Goal: Task Accomplishment & Management: Manage account settings

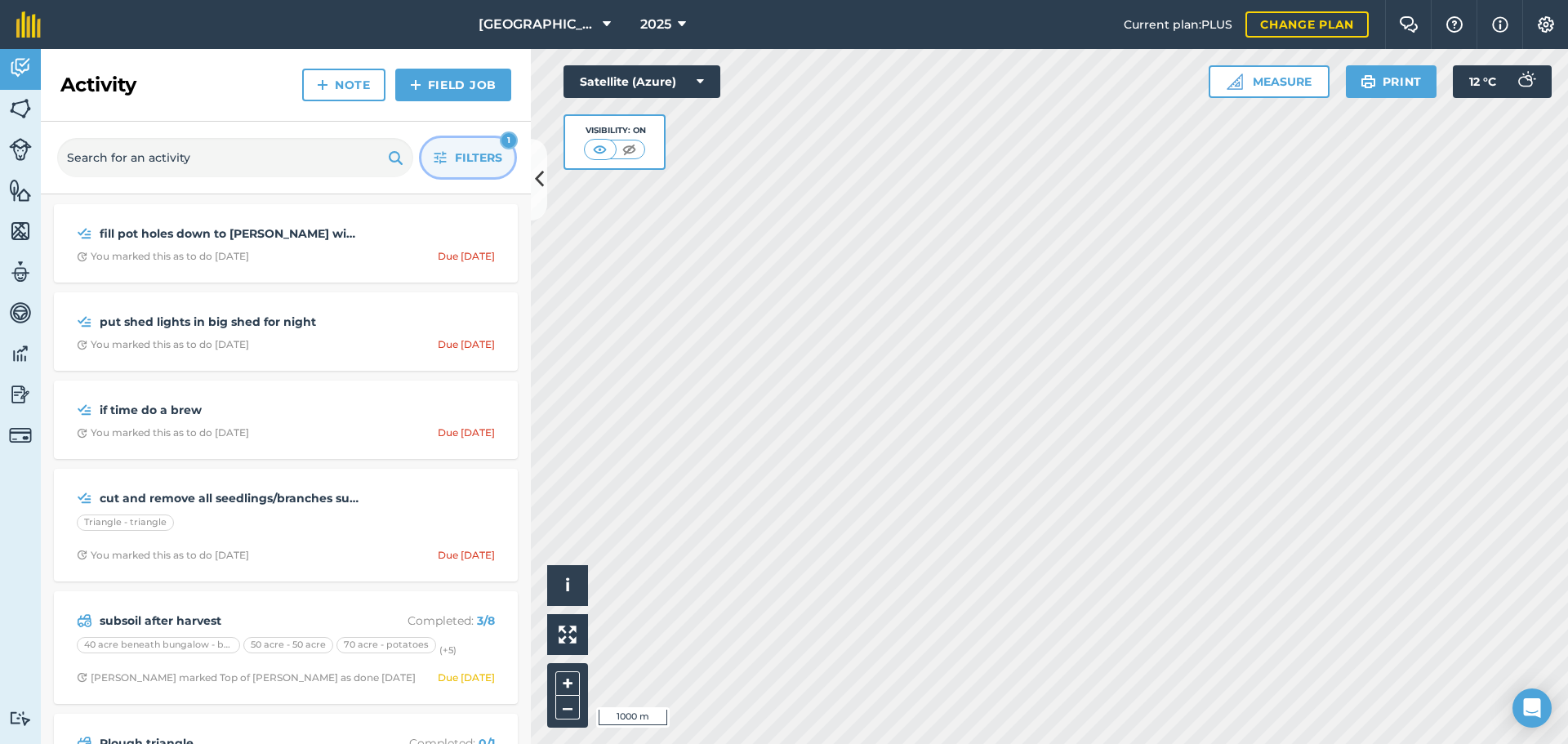
scroll to position [300, 0]
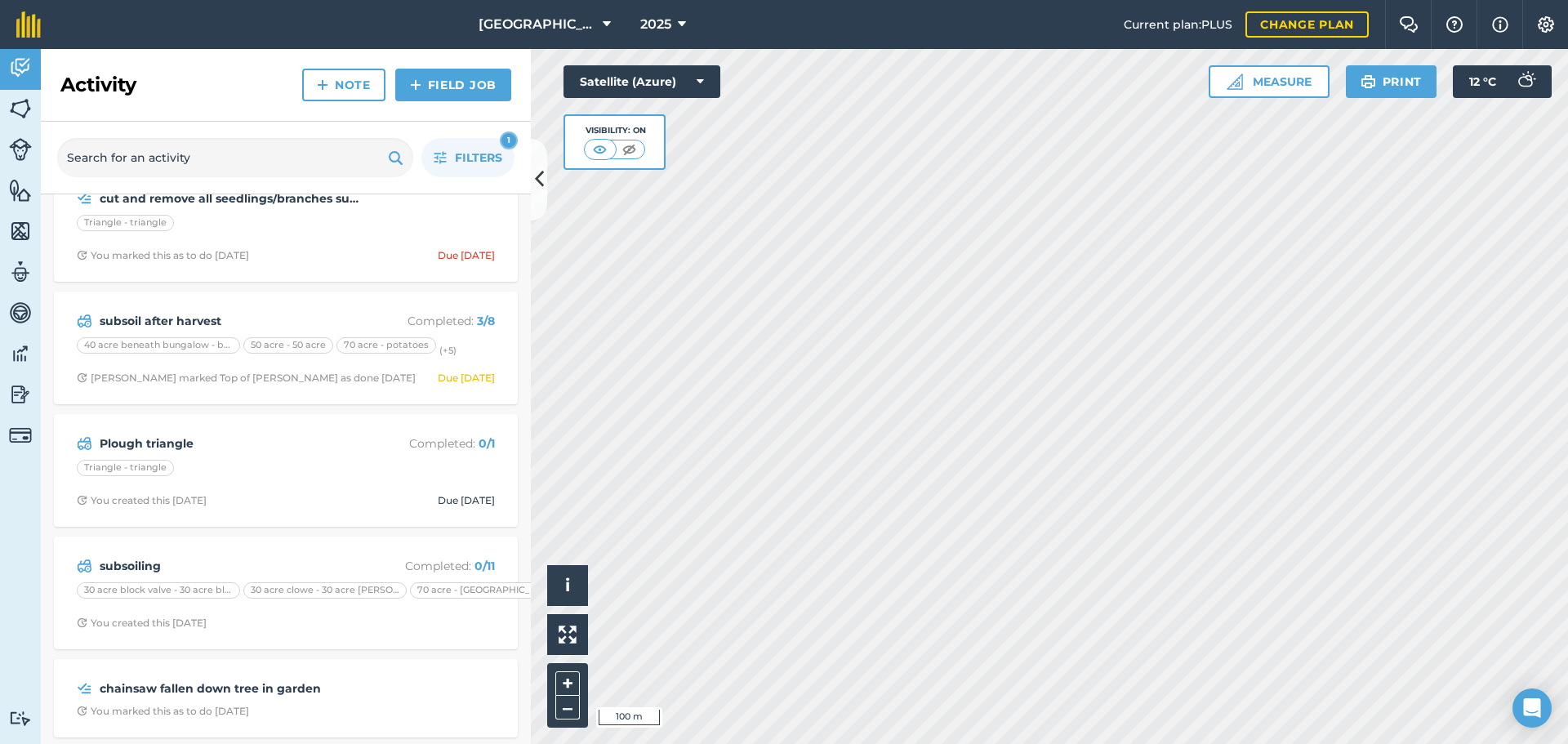
click at [1102, 743] on html "[GEOGRAPHIC_DATA] 2025 Current plan : PLUS Change plan Farm Chat Help Info Sett…" at bounding box center [784, 372] width 1568 height 744
click at [1088, 743] on html "[GEOGRAPHIC_DATA] 2025 Current plan : PLUS Change plan Farm Chat Help Info Sett…" at bounding box center [784, 372] width 1568 height 744
click at [1252, 79] on button "Measure" at bounding box center [1269, 81] width 121 height 33
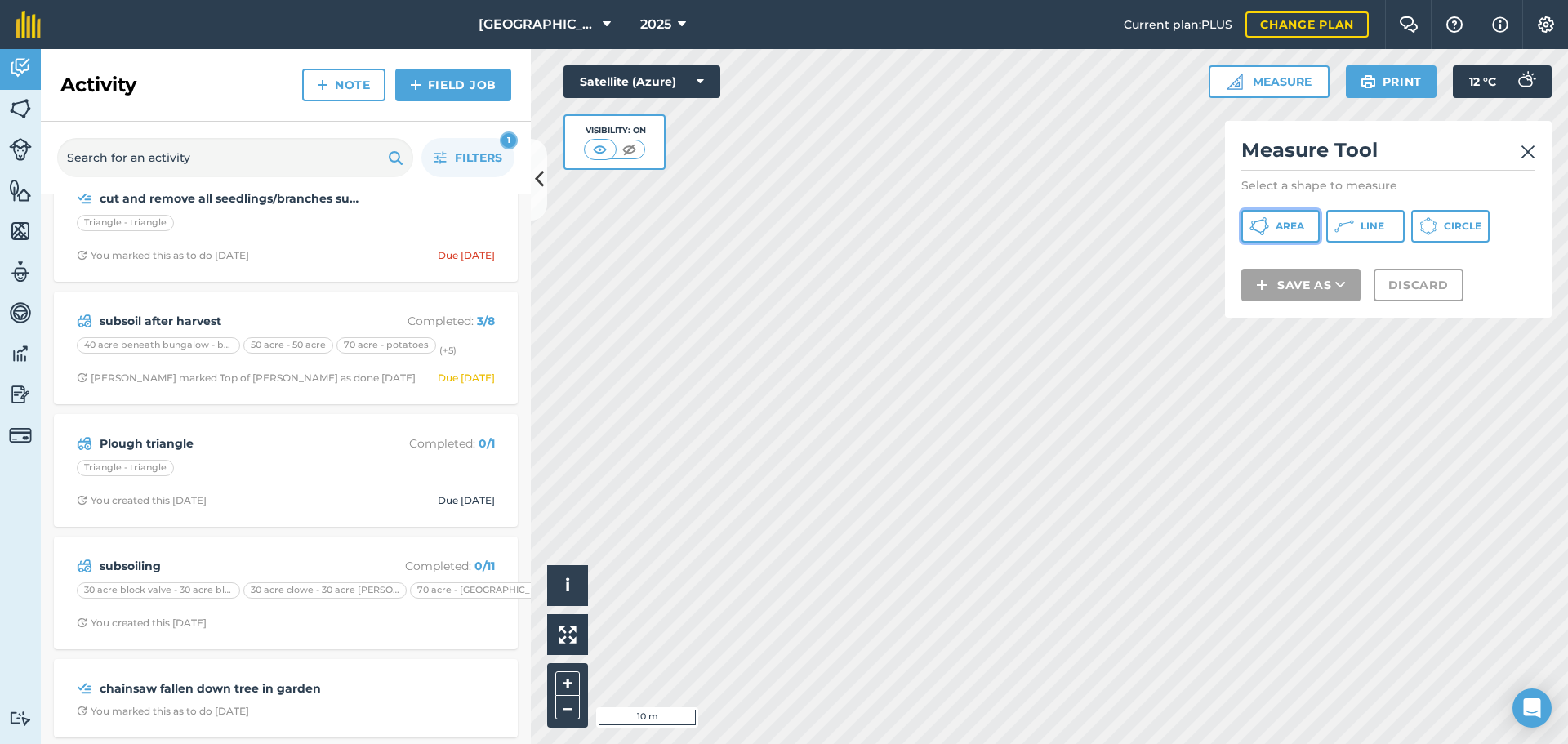
click at [1263, 215] on button "Area" at bounding box center [1280, 227] width 79 height 33
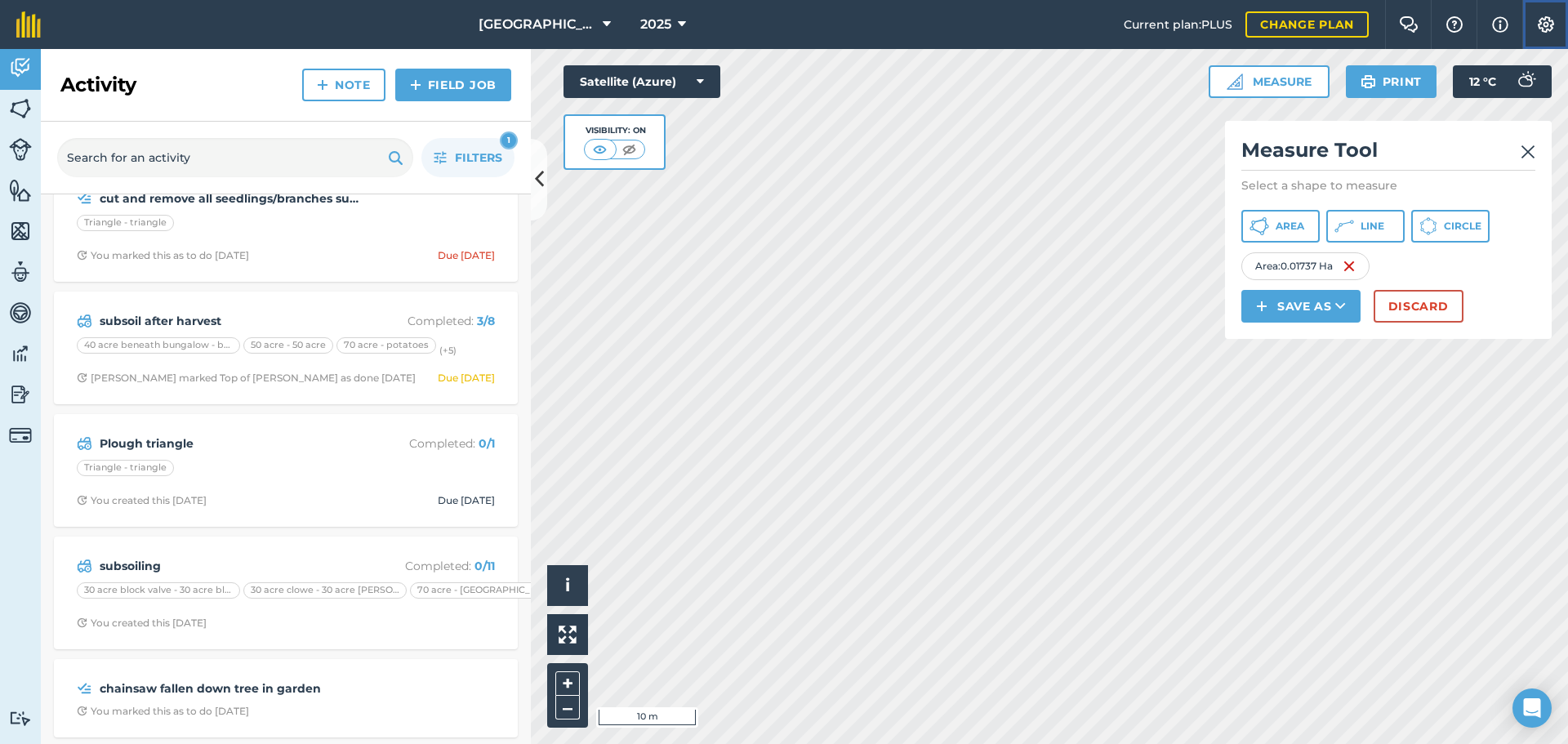
click at [1551, 16] on img at bounding box center [1545, 25] width 19 height 16
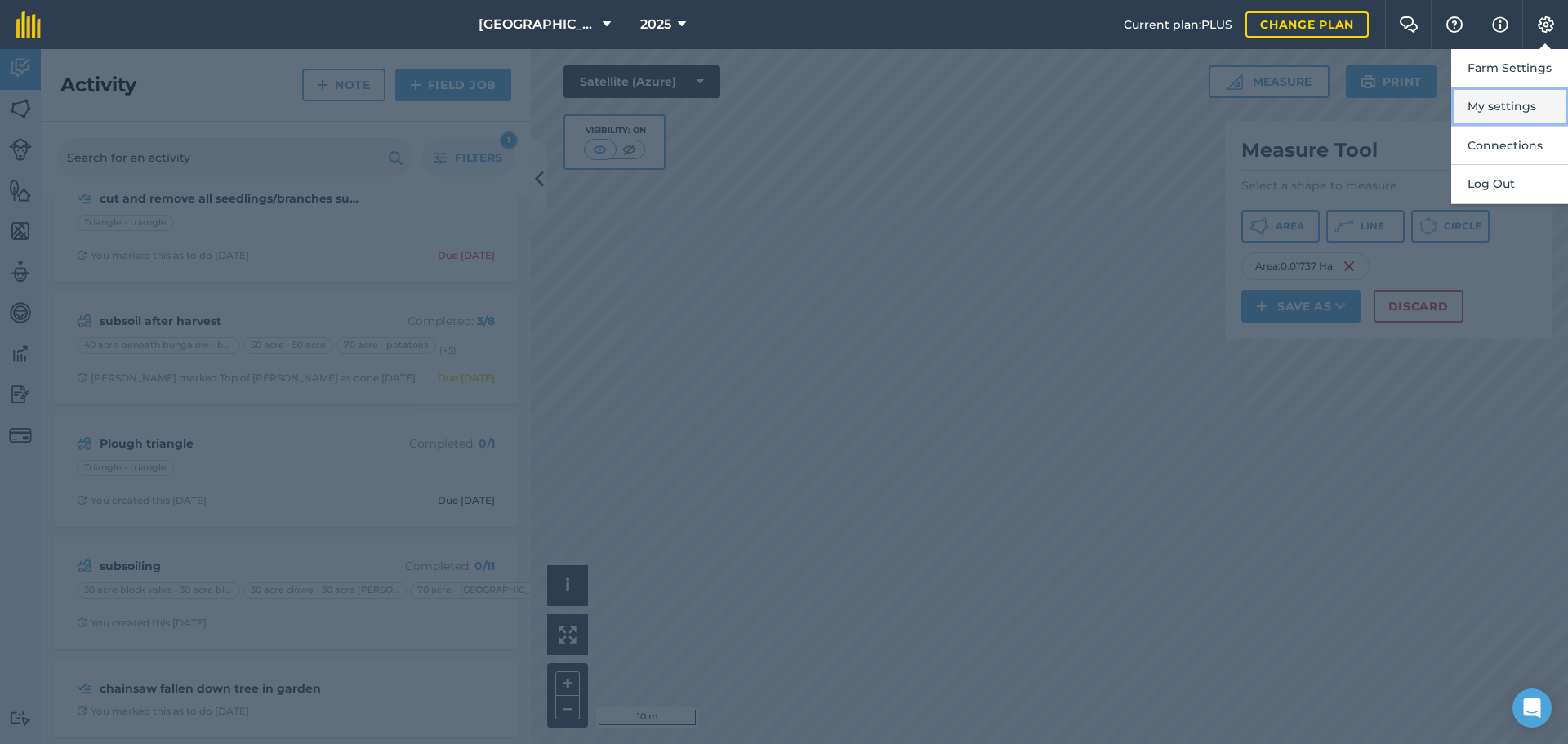
click at [1499, 103] on button "My settings" at bounding box center [1509, 107] width 117 height 38
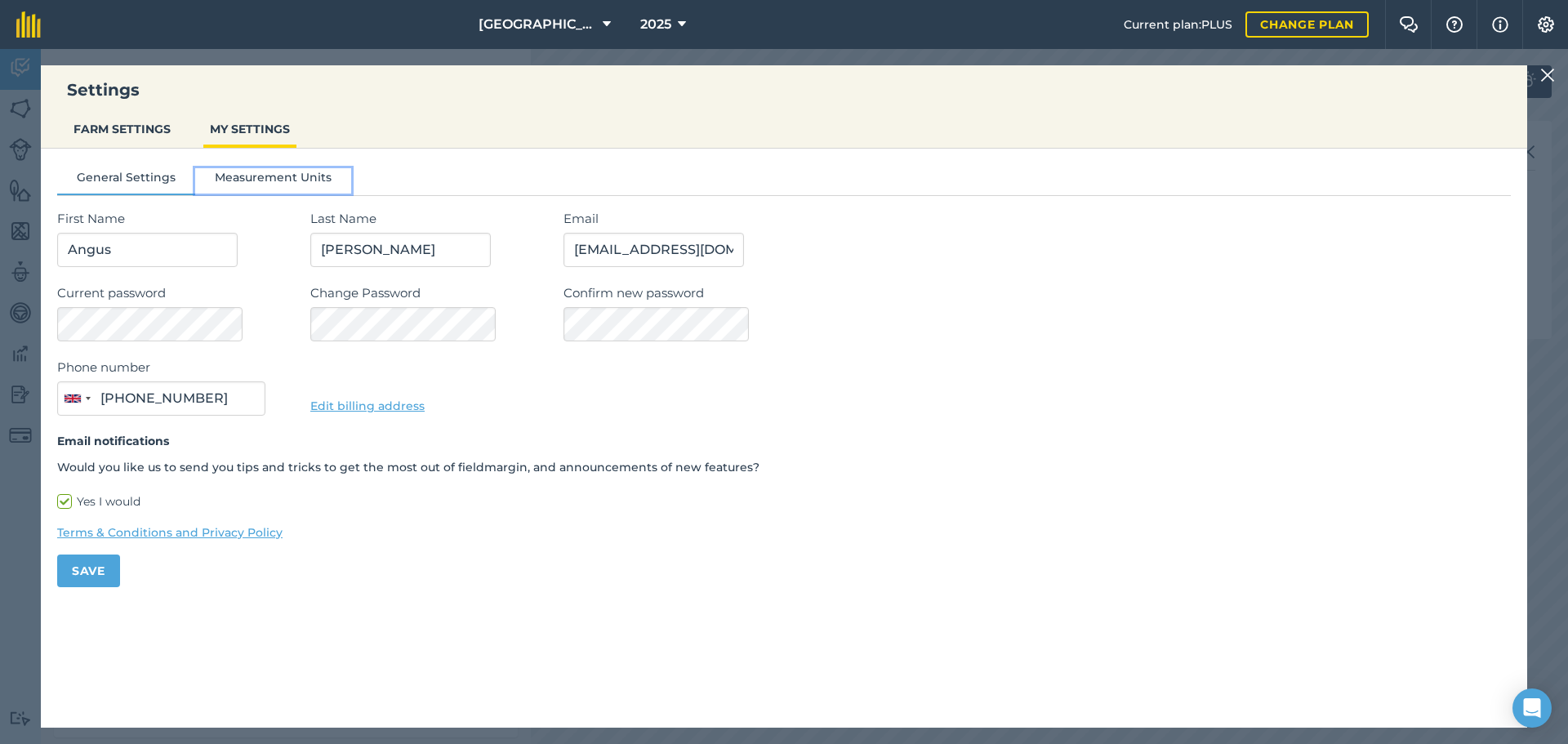
click at [309, 187] on button "Measurement Units" at bounding box center [272, 180] width 156 height 25
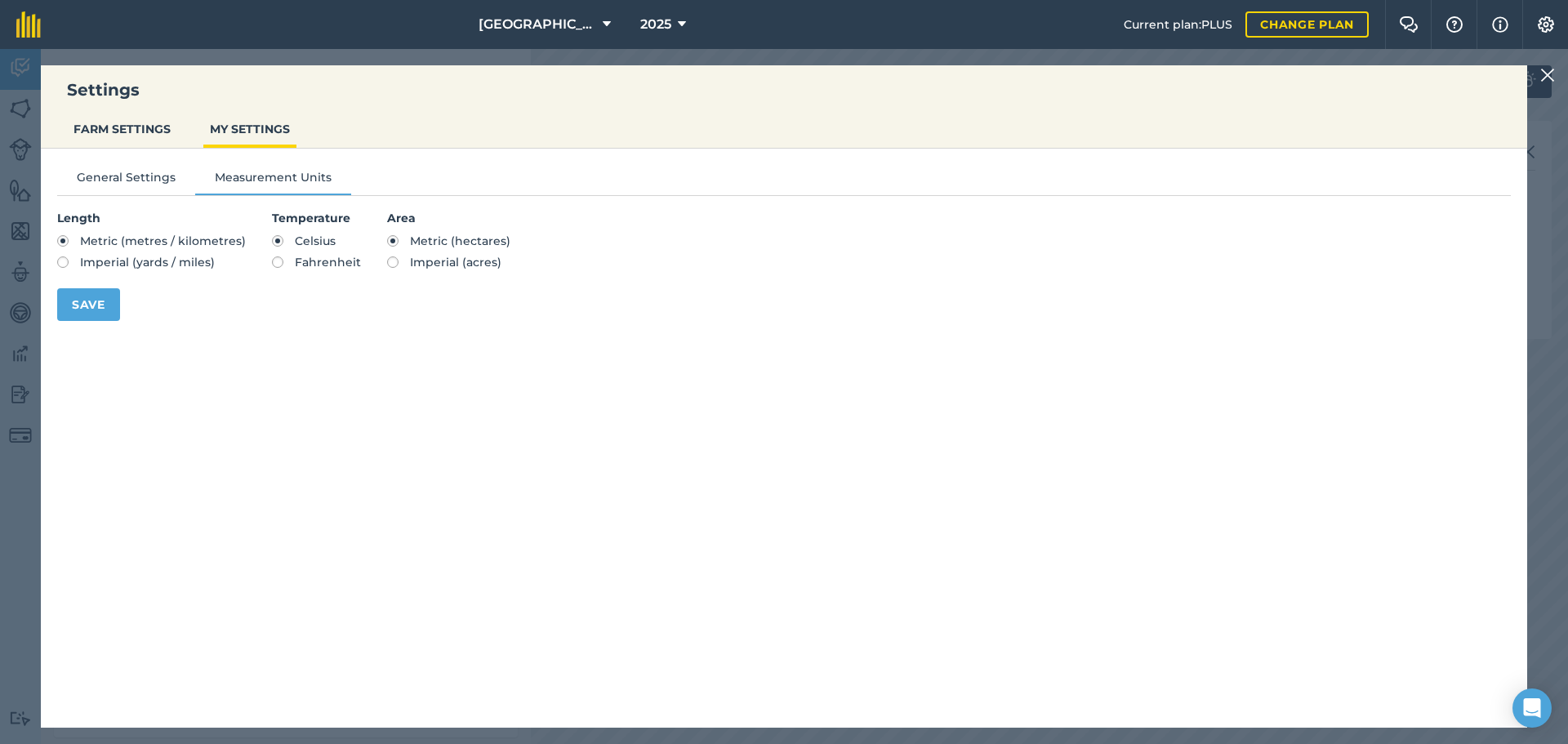
click at [17, 159] on div "Settings FARM SETTINGS MY SETTINGS General Settings Measurement Units Length Me…" at bounding box center [784, 397] width 1568 height 695
